Goal: Register for event/course

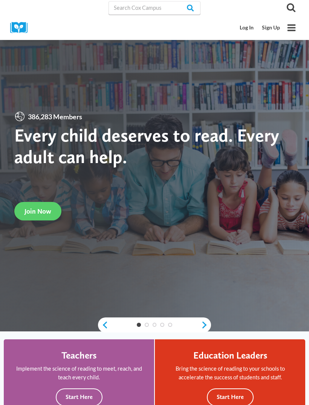
click at [274, 27] on link "Sign Up" at bounding box center [271, 28] width 26 height 14
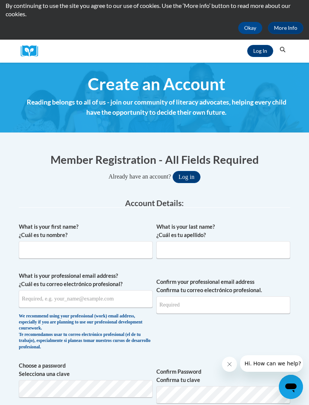
scroll to position [42, 0]
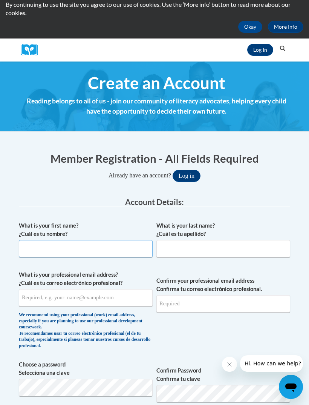
click at [123, 251] on input "What is your first name? ¿Cuál es tu nombre?" at bounding box center [86, 248] width 134 height 17
type input "NATALIE"
click at [197, 249] on input "What is your last name? ¿Cuál es tu apellido?" at bounding box center [224, 248] width 134 height 17
type input "TINSON"
click at [137, 349] on span "What is your professional email address? ¿Cuál es tu correo electrónico profesi…" at bounding box center [86, 312] width 134 height 82
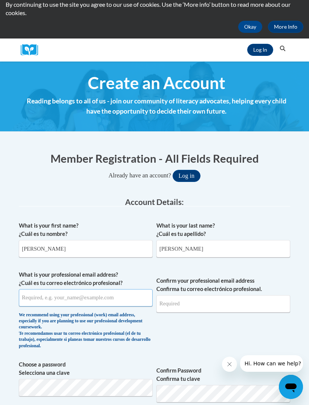
click at [129, 292] on input "What is your professional email address? ¿Cuál es tu correo electrónico profesi…" at bounding box center [86, 297] width 134 height 17
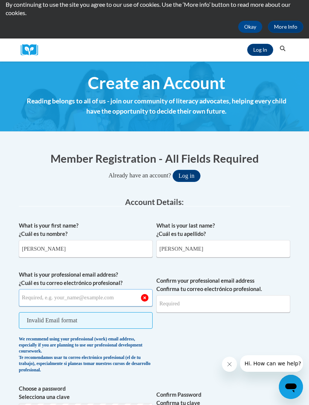
type input "n"
type input "natalietinson4@gmail.com"
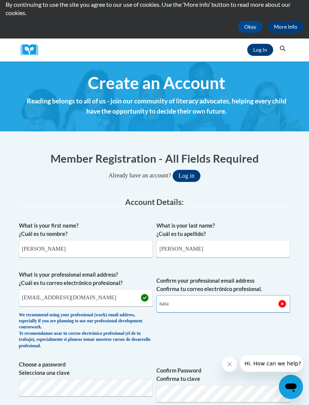
type input "nata"
click at [201, 203] on legend "Account Details:" at bounding box center [155, 202] width 272 height 9
click at [47, 296] on input "natalietinson4@gmail.com" at bounding box center [86, 297] width 134 height 17
click at [195, 304] on input "nata" at bounding box center [224, 303] width 134 height 17
click at [185, 302] on input "nata" at bounding box center [224, 303] width 134 height 17
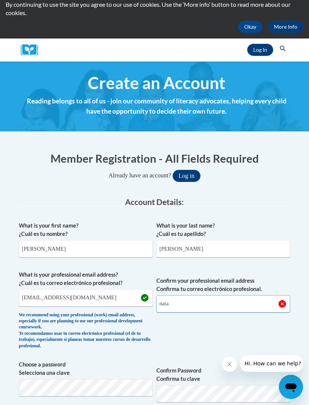
click at [184, 304] on input "nata" at bounding box center [224, 303] width 134 height 17
click at [186, 302] on input "nata" at bounding box center [224, 303] width 134 height 17
click at [174, 303] on input "Confirm your professional email address Confirma tu correo electrónico profesio…" at bounding box center [224, 303] width 134 height 17
click at [171, 302] on input "Confirm your professional email address Confirma tu correo electrónico profesio…" at bounding box center [224, 303] width 134 height 17
type input "Natalie"
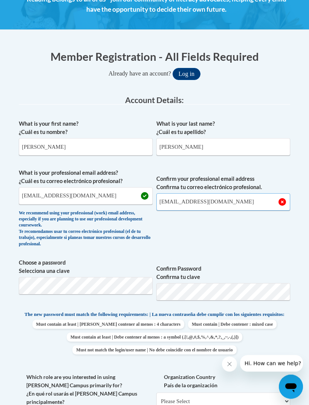
scroll to position [143, 0]
type input "natalietinson4@gmail.com"
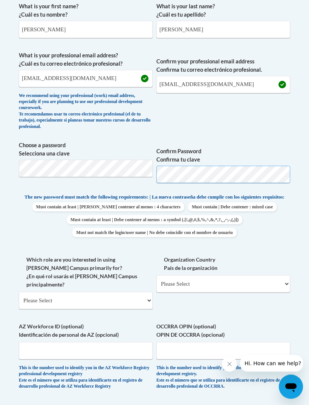
scroll to position [261, 0]
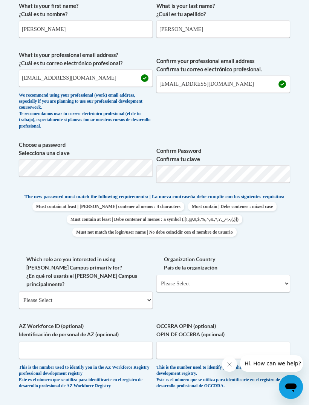
click at [280, 241] on div "What is your first name? ¿Cuál es tu nombre? NATALIE What is your last name? ¿C…" at bounding box center [155, 197] width 272 height 399
click at [101, 291] on select "Please Select College/University | Colegio/Universidad Community/Nonprofit Part…" at bounding box center [86, 299] width 134 height 17
click at [140, 291] on select "Please Select College/University | Colegio/Universidad Community/Nonprofit Part…" at bounding box center [86, 299] width 134 height 17
select select "fbf2d438-af2f-41f8-98f1-81c410e29de3"
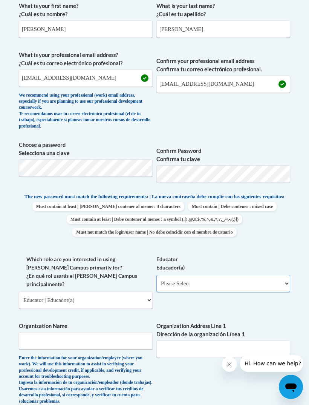
click at [235, 280] on select "Please Select Early Learning/Daycare Teacher/Family Home Care Provider | Maestr…" at bounding box center [224, 283] width 134 height 17
click at [289, 279] on select "Please Select Early Learning/Daycare Teacher/Family Home Care Provider | Maestr…" at bounding box center [224, 283] width 134 height 17
select select "5e2af403-4f2c-4e49-a02f-103e55d7b75b"
click at [112, 332] on input "Organization Name" at bounding box center [86, 340] width 134 height 17
type input "Jones County Headstart"
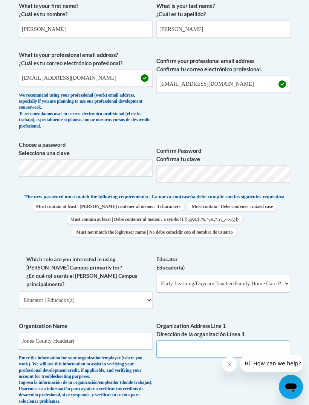
click at [206, 340] on input "Organization Address Line 1 Dirección de la organización Línea 1" at bounding box center [224, 348] width 134 height 17
click at [209, 340] on input "Organization Address Line 1 Dirección de la organización Línea 1" at bounding box center [224, 348] width 134 height 17
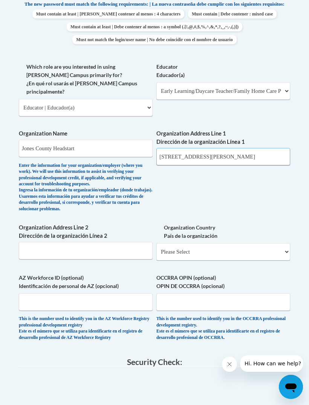
scroll to position [454, 0]
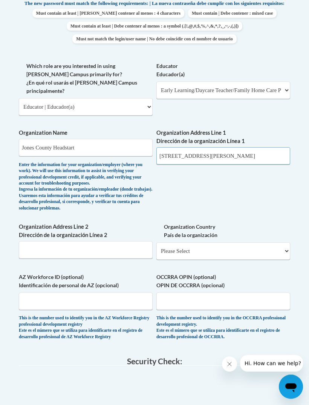
type input "235 Bill Conn Pkwy"
click at [240, 223] on label "Organization Country País de la organización" at bounding box center [224, 231] width 134 height 17
click at [240, 243] on select "Please Select United States | Estados Unidos Outside of the United States | Fue…" at bounding box center [224, 251] width 134 height 17
select select "ad49bcad-a171-4b2e-b99c-48b446064914"
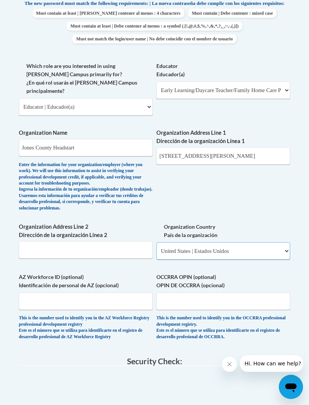
select select
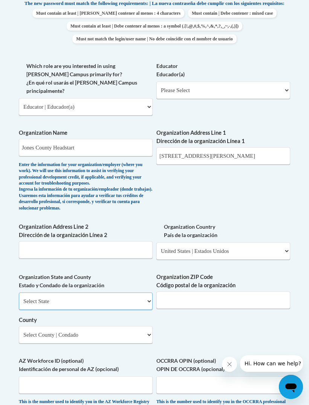
click at [128, 292] on select "Select State Alabama Alaska Arizona Arkansas California Colorado Connecticut De…" at bounding box center [86, 300] width 134 height 17
select select "Georgia"
click at [204, 291] on input "Organization ZIP Code Código postal de la organización" at bounding box center [224, 299] width 134 height 17
type input "31032"
click at [103, 326] on select "Select County Appling Atkinson Bacon Baker Baldwin Banks Barrow Bartow Ben Hill…" at bounding box center [86, 334] width 134 height 17
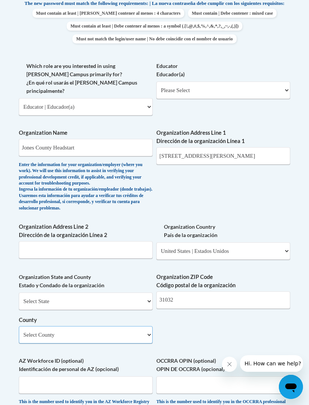
select select "Jones"
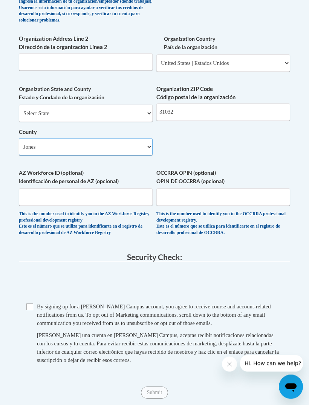
scroll to position [643, 0]
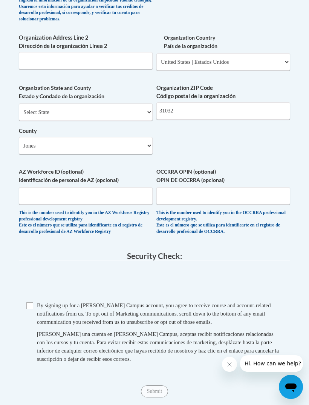
click at [30, 302] on input "Checkbox" at bounding box center [29, 305] width 7 height 7
checkbox input "true"
click at [150, 385] on input "Submit" at bounding box center [154, 391] width 27 height 12
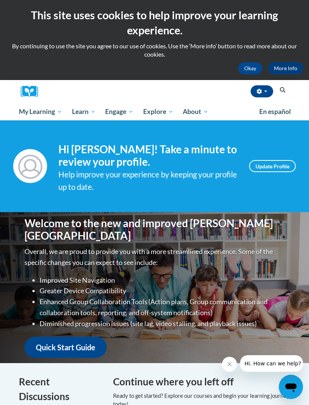
click at [0, 0] on span "My Course Progress" at bounding box center [0, 0] width 0 height 0
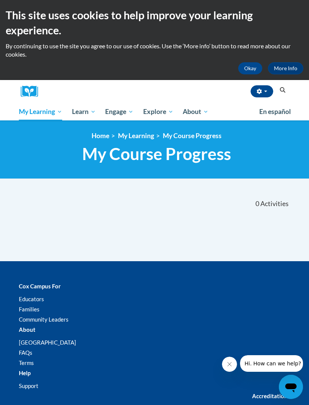
click at [266, 203] on span "Activities" at bounding box center [275, 204] width 28 height 8
click at [122, 133] on link "My Learning" at bounding box center [136, 136] width 36 height 8
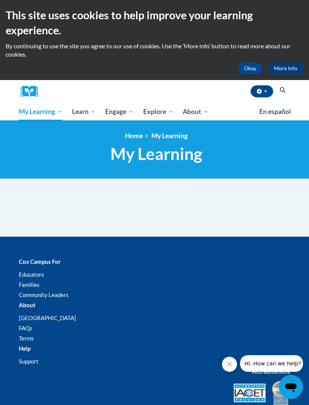
click at [0, 0] on link "All Courses" at bounding box center [0, 0] width 0 height 0
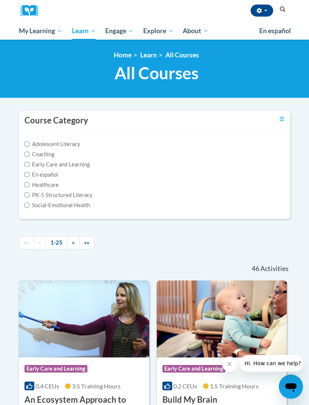
scroll to position [81, 0]
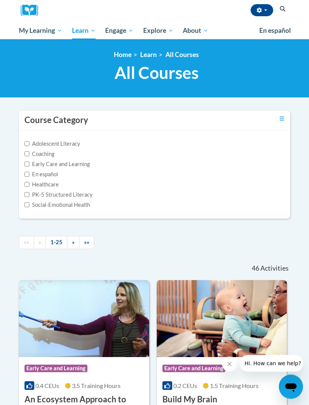
click at [25, 142] on input "Adolescent Literacy" at bounding box center [27, 144] width 5 height 5
checkbox input "true"
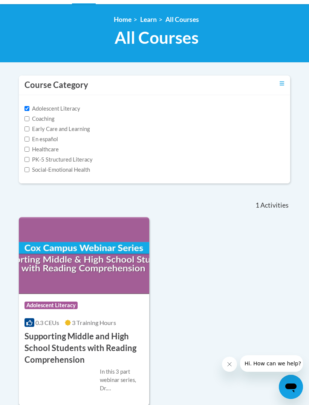
scroll to position [54, 0]
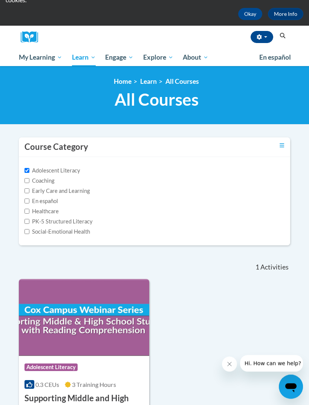
click at [27, 189] on input "Early Care and Learning" at bounding box center [27, 191] width 5 height 5
checkbox input "true"
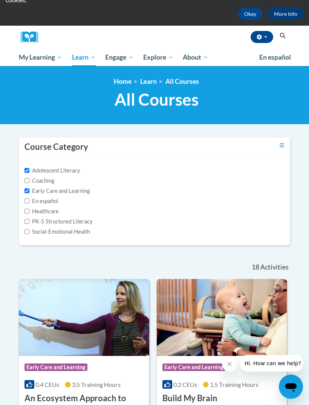
scroll to position [54, 0]
click at [28, 168] on input "Adolescent Literacy" at bounding box center [27, 170] width 5 height 5
checkbox input "false"
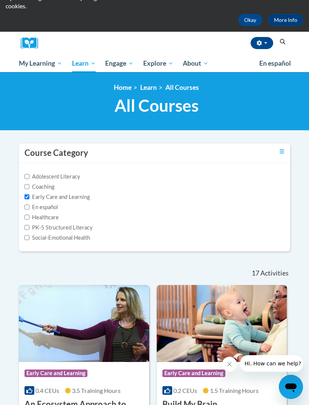
scroll to position [0, 0]
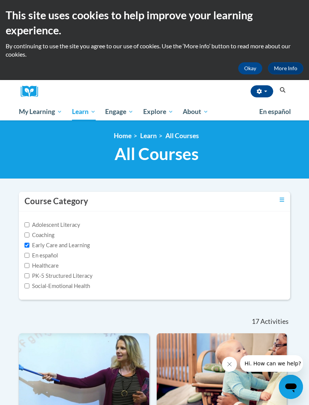
click at [283, 91] on icon "Search" at bounding box center [283, 90] width 7 height 6
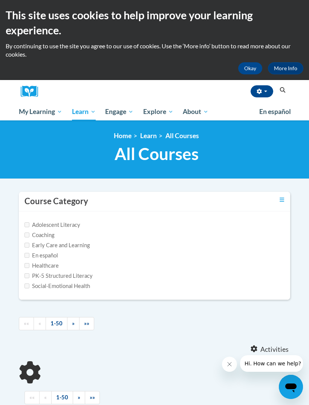
click at [283, 91] on icon "Search" at bounding box center [283, 90] width 6 height 6
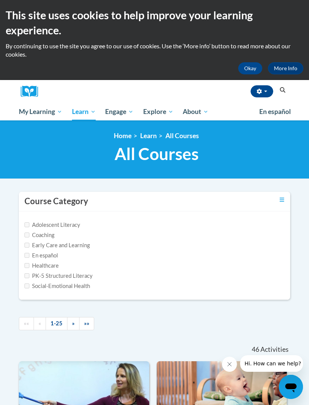
click at [285, 87] on icon "Search" at bounding box center [283, 90] width 7 height 6
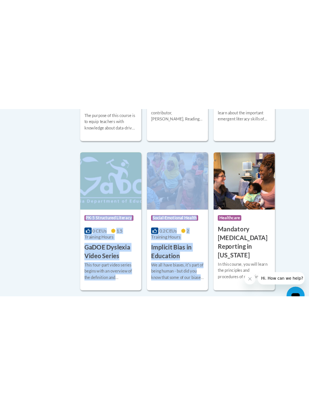
scroll to position [1428, 0]
